Goal: Navigation & Orientation: Understand site structure

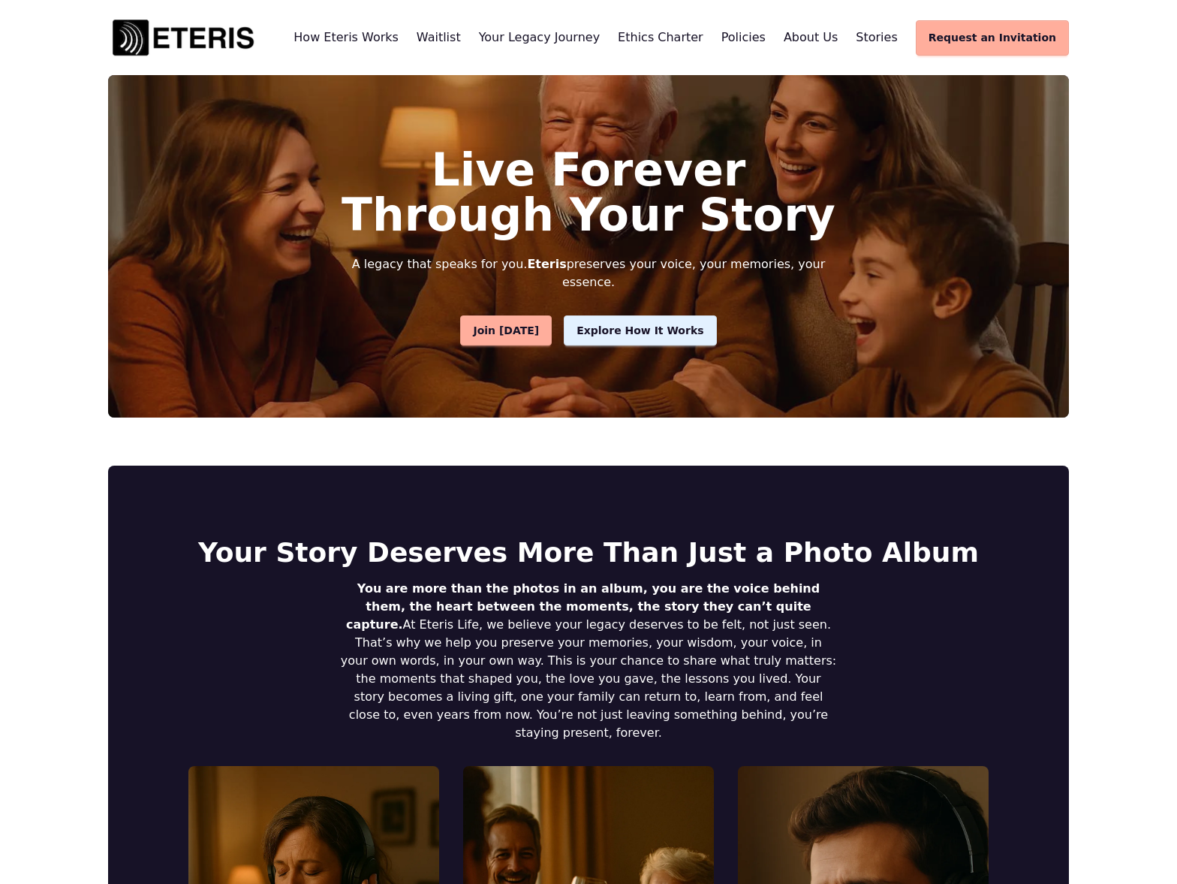
click at [766, 34] on span "Policies" at bounding box center [744, 37] width 44 height 14
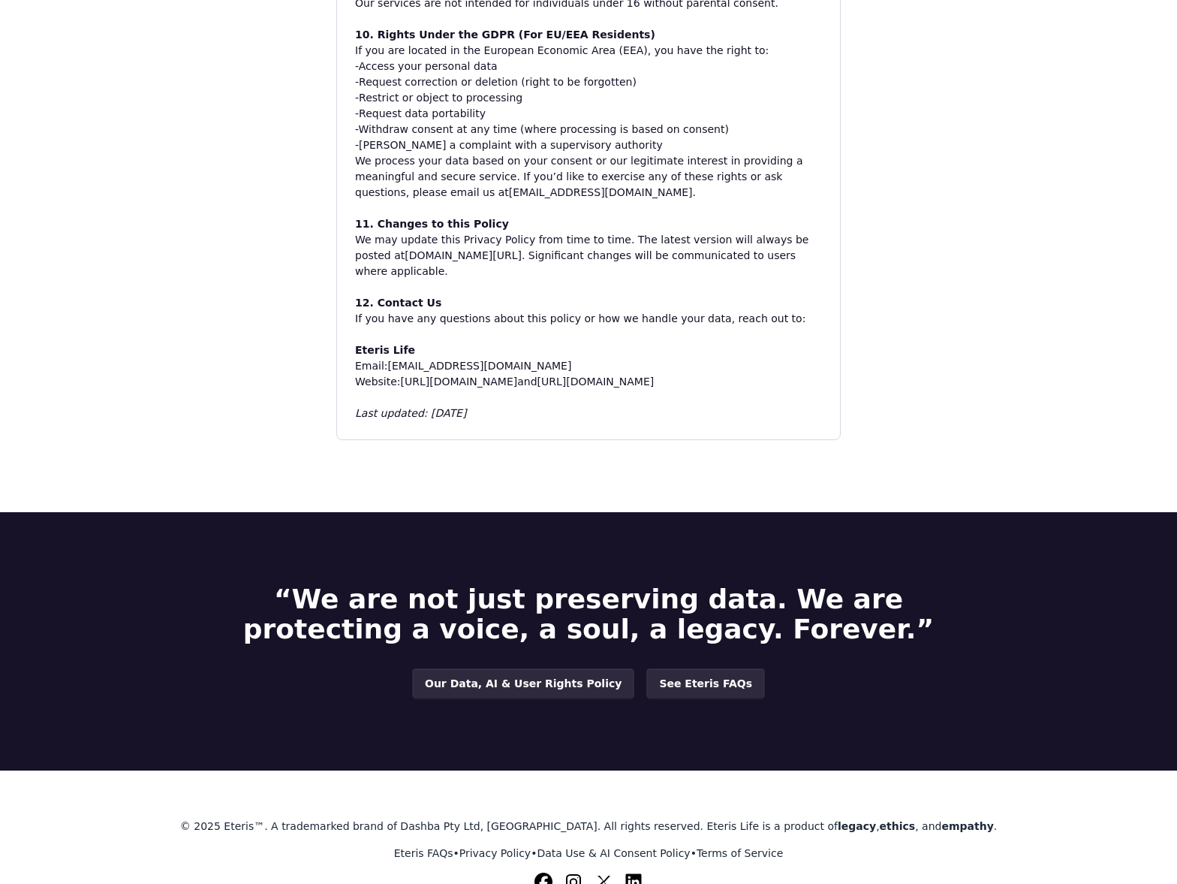
scroll to position [1539, 0]
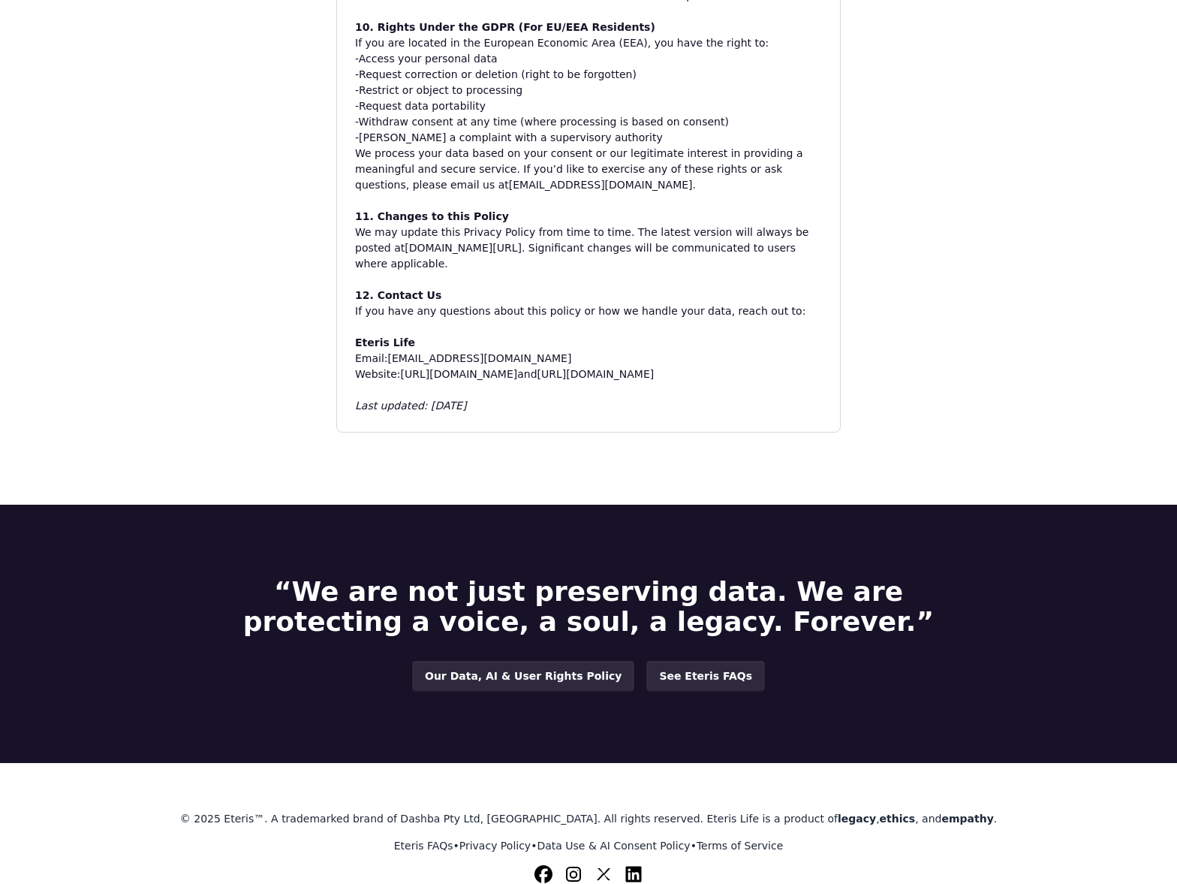
click at [708, 839] on link "Terms of Service" at bounding box center [740, 845] width 86 height 12
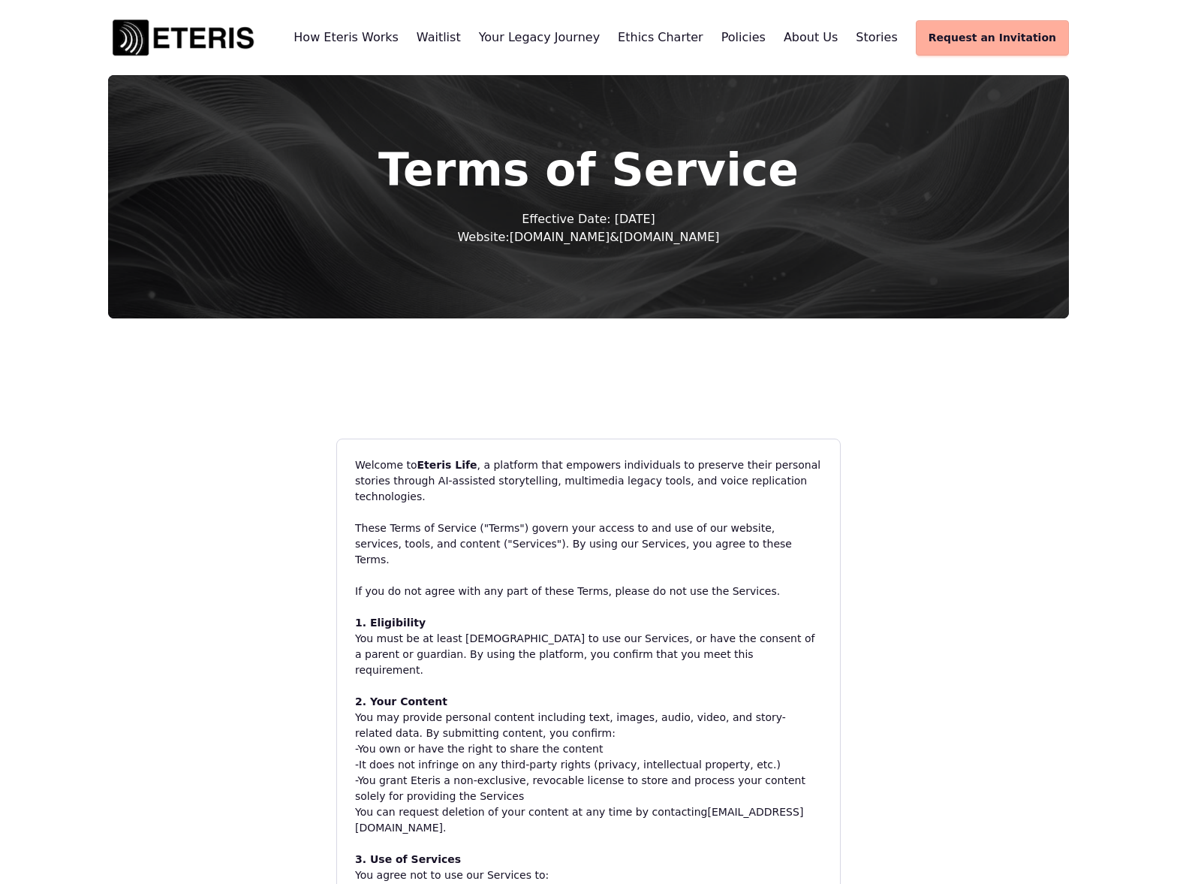
click at [830, 35] on span "About Us" at bounding box center [811, 37] width 54 height 14
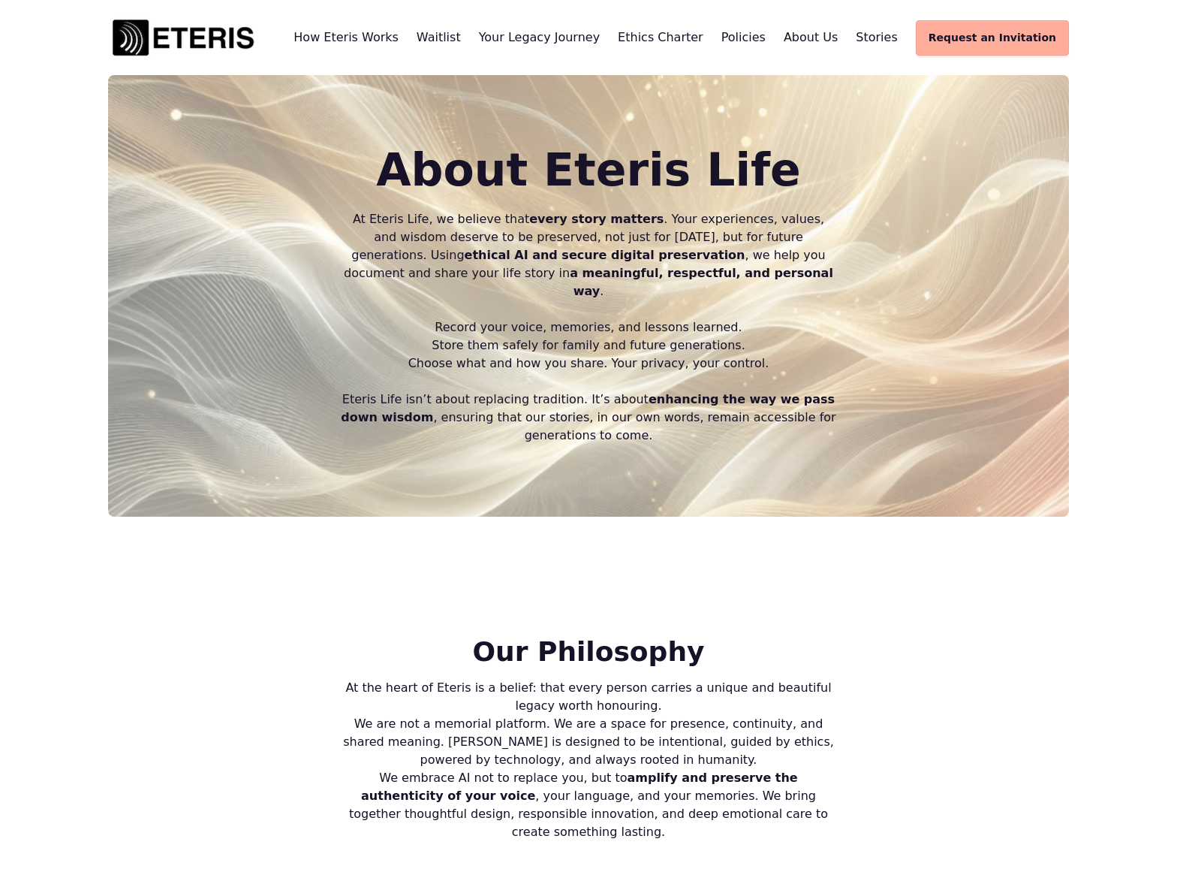
click at [162, 37] on img at bounding box center [183, 37] width 150 height 45
